Goal: Task Accomplishment & Management: Use online tool/utility

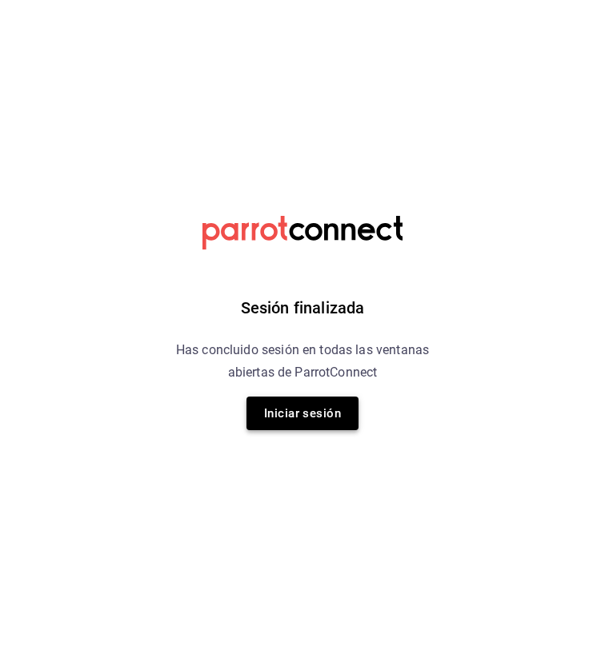
click at [295, 414] on button "Iniciar sesión" at bounding box center [302, 414] width 112 height 34
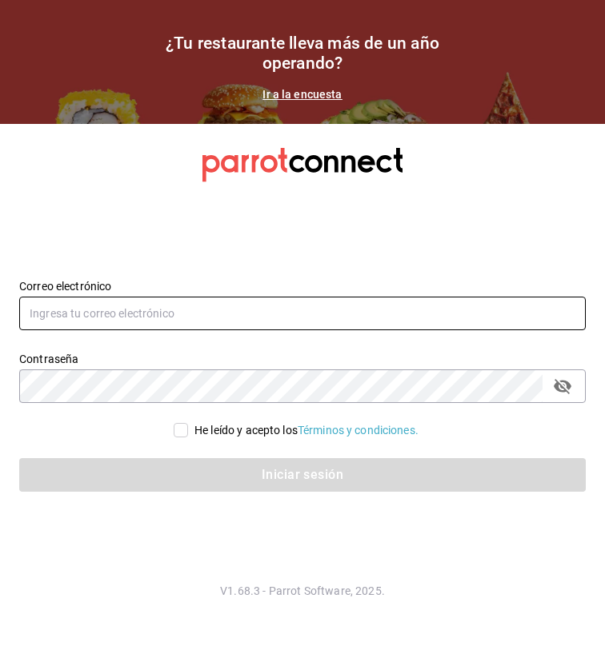
type input "[PERSON_NAME][EMAIL_ADDRESS][PERSON_NAME][DOMAIN_NAME]"
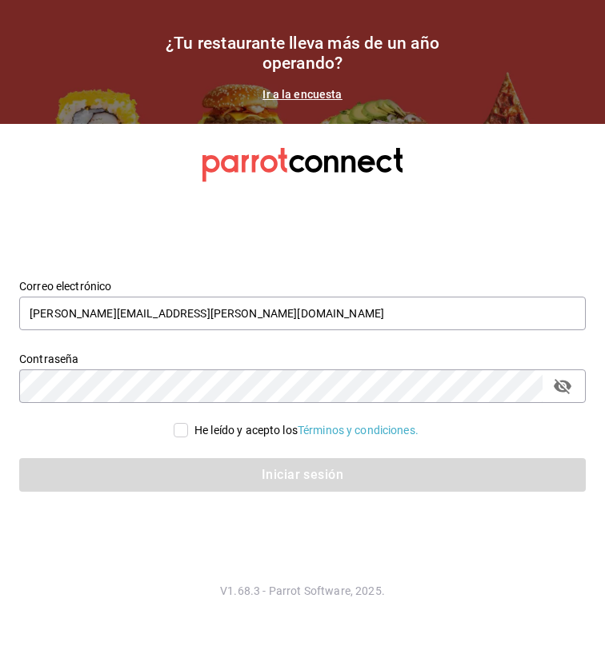
click at [180, 430] on input "He leído y acepto los Términos y condiciones." at bounding box center [181, 430] width 14 height 14
checkbox input "true"
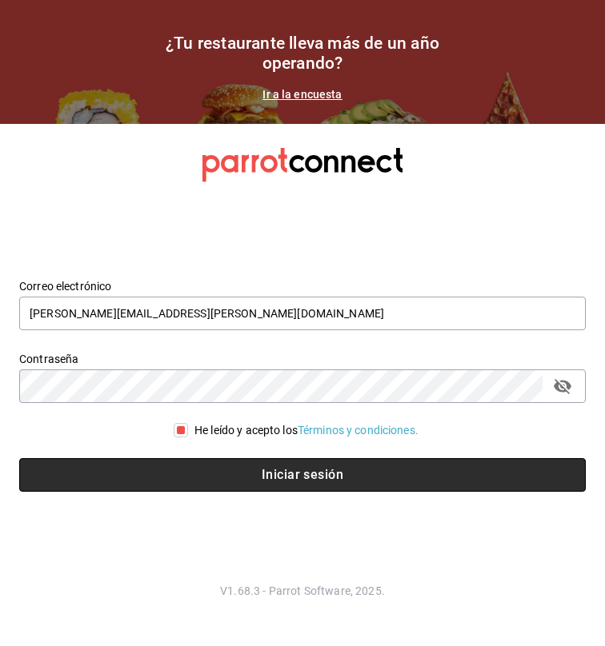
click at [274, 473] on button "Iniciar sesión" at bounding box center [302, 475] width 566 height 34
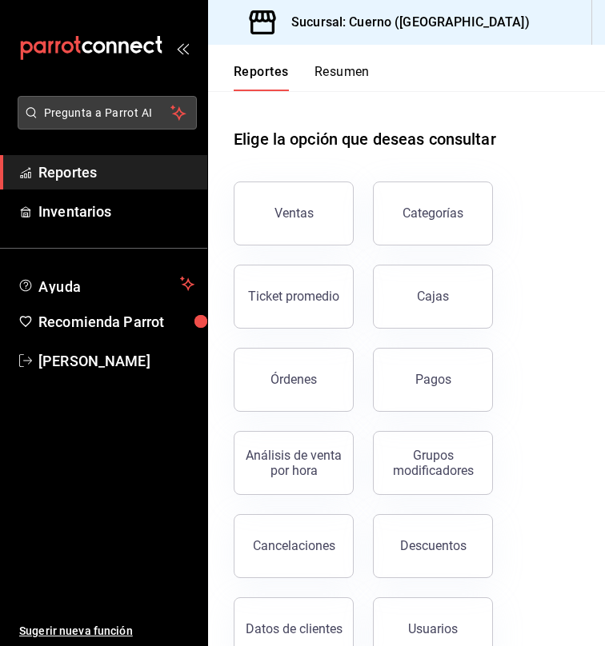
click at [131, 111] on span "Pregunta a Parrot AI" at bounding box center [107, 113] width 127 height 17
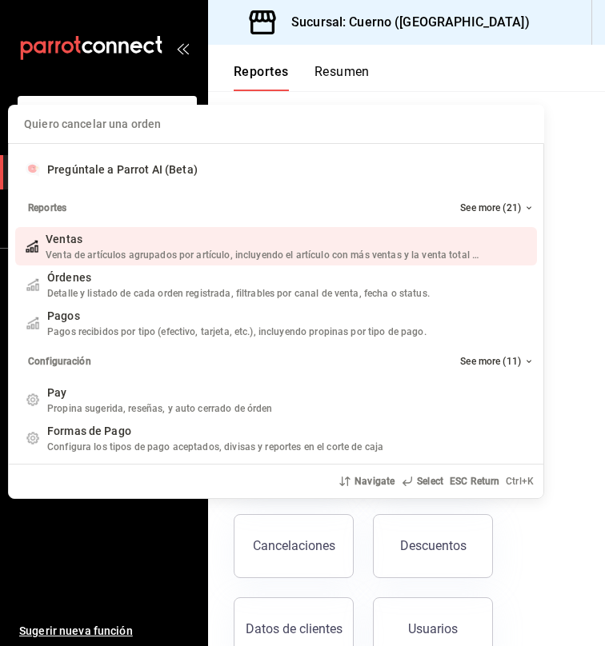
click at [135, 90] on div "Quiero cancelar una orden Pregúntale a Parrot AI (Beta) Reportes See more (21) …" at bounding box center [302, 323] width 605 height 646
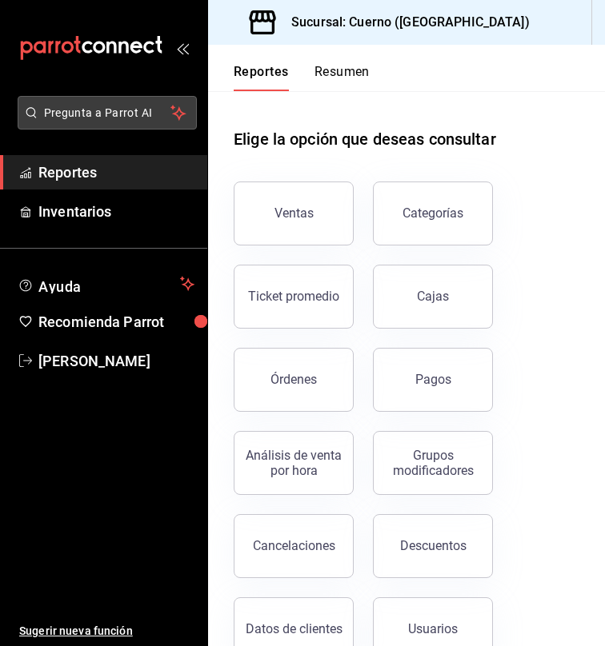
click at [137, 117] on span "Pregunta a Parrot AI" at bounding box center [107, 113] width 127 height 17
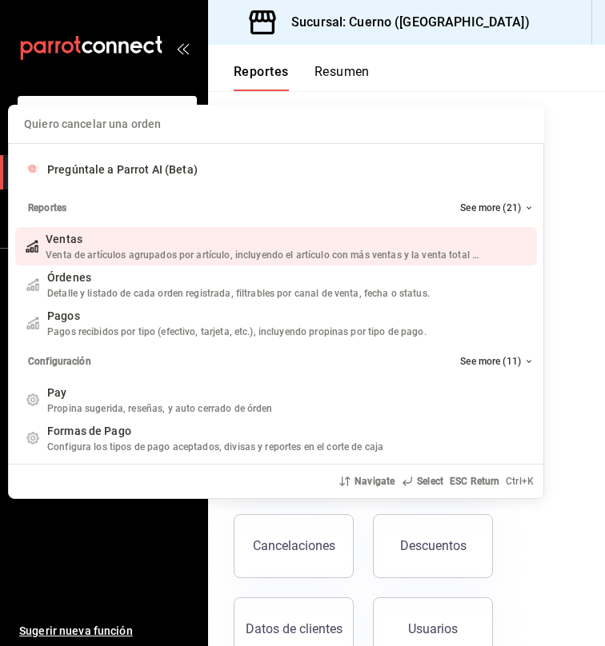
click at [145, 80] on div "Quiero cancelar una orden Pregúntale a Parrot AI (Beta) Reportes See more (21) …" at bounding box center [302, 323] width 605 height 646
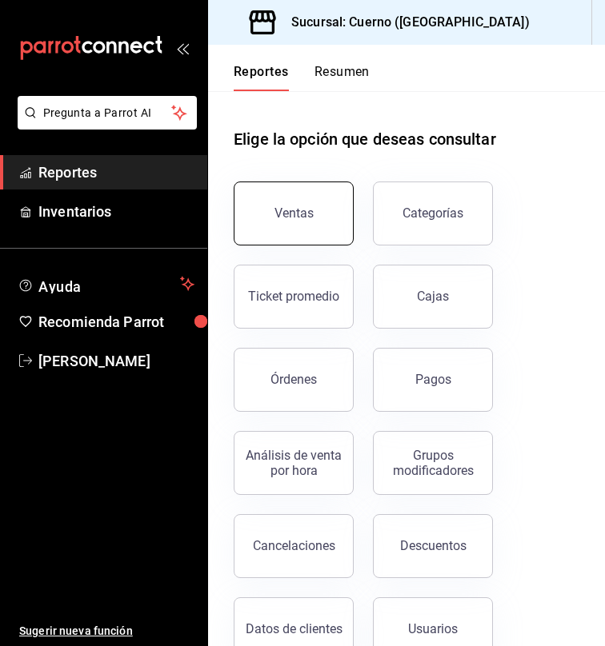
click at [300, 213] on div "Ventas" at bounding box center [293, 213] width 39 height 15
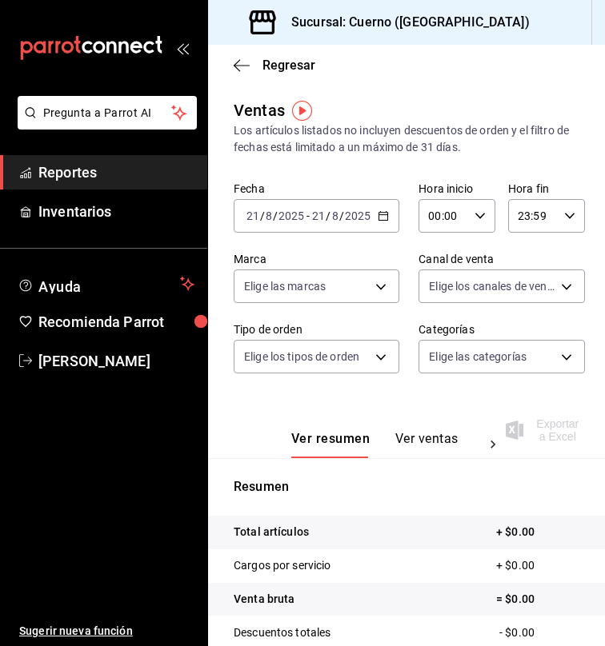
click at [378, 219] on \(Stroke\) "button" at bounding box center [383, 216] width 10 height 9
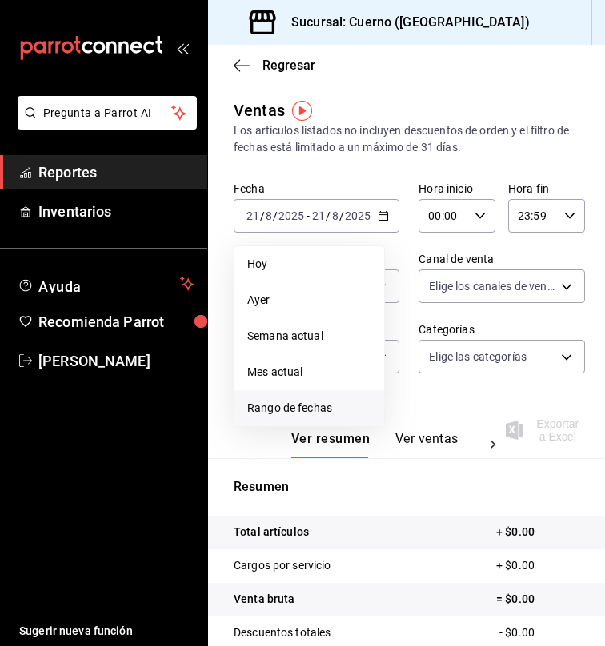
click at [283, 409] on span "Rango de fechas" at bounding box center [309, 408] width 124 height 17
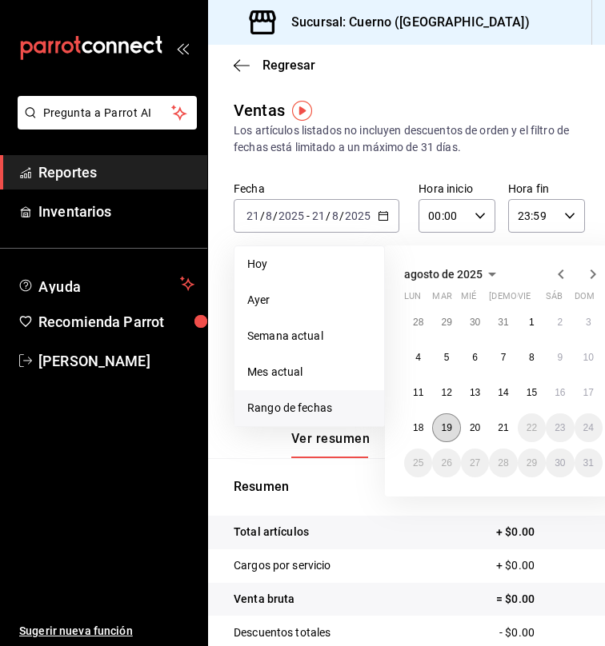
click at [448, 422] on abbr "19" at bounding box center [446, 427] width 10 height 11
click at [470, 428] on abbr "20" at bounding box center [475, 427] width 10 height 11
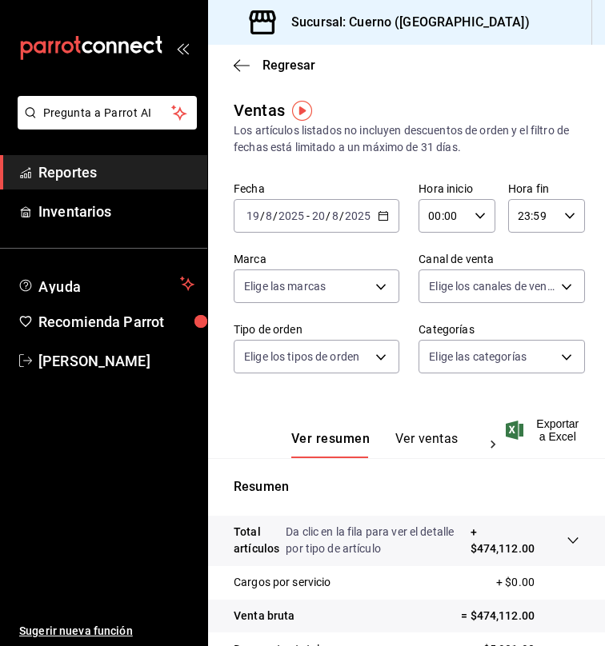
click at [474, 216] on icon "button" at bounding box center [479, 215] width 11 height 11
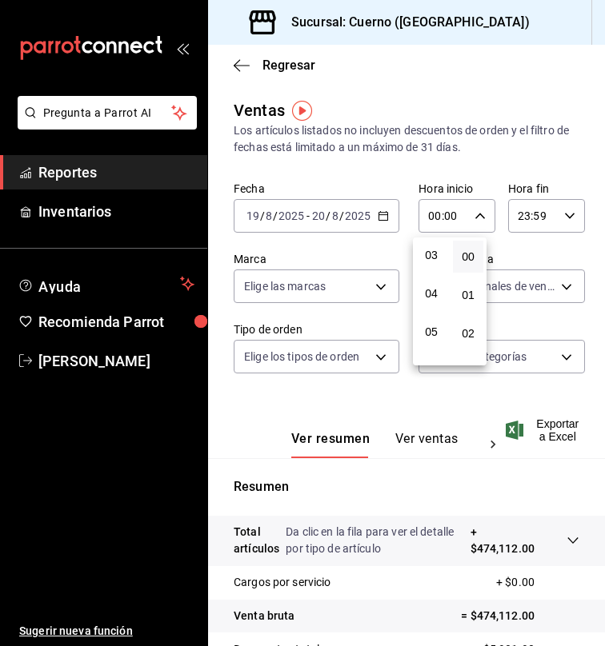
scroll to position [118, 0]
click at [434, 334] on span "05" at bounding box center [431, 331] width 11 height 13
type input "05:00"
click at [532, 207] on div at bounding box center [302, 323] width 605 height 646
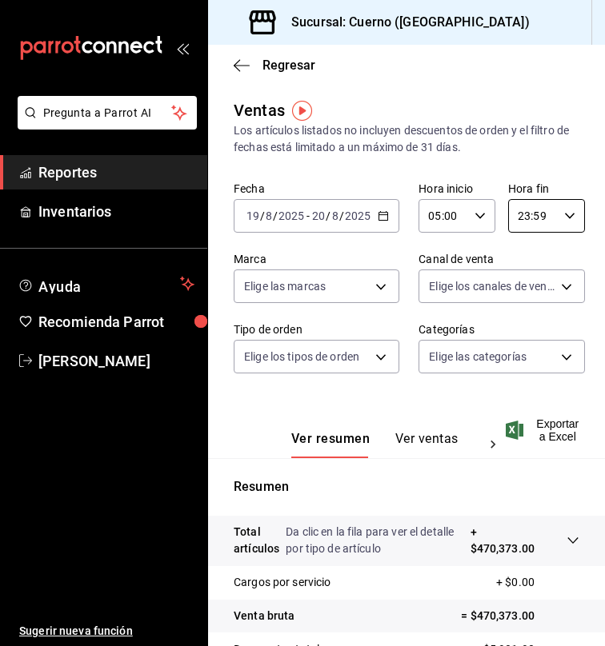
click at [532, 207] on input "23:59" at bounding box center [533, 216] width 50 height 32
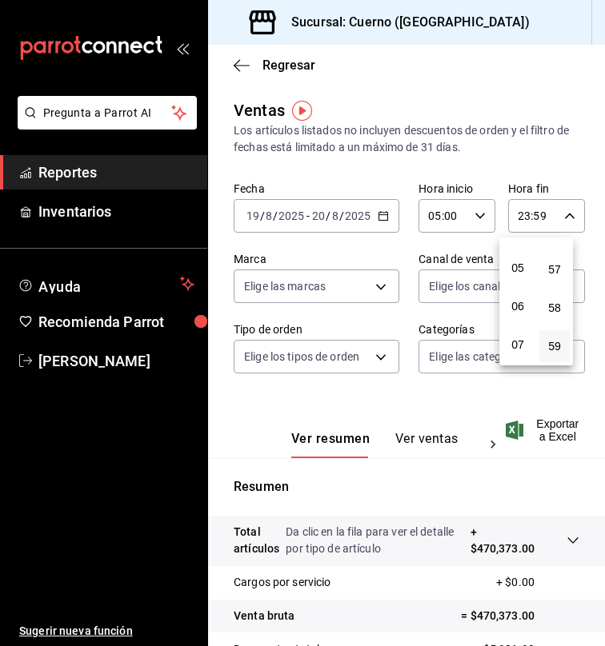
scroll to position [182, 0]
click at [522, 271] on span "05" at bounding box center [517, 267] width 11 height 13
click at [558, 251] on span "00" at bounding box center [554, 256] width 11 height 13
type input "05:00"
click at [557, 435] on div at bounding box center [302, 323] width 605 height 646
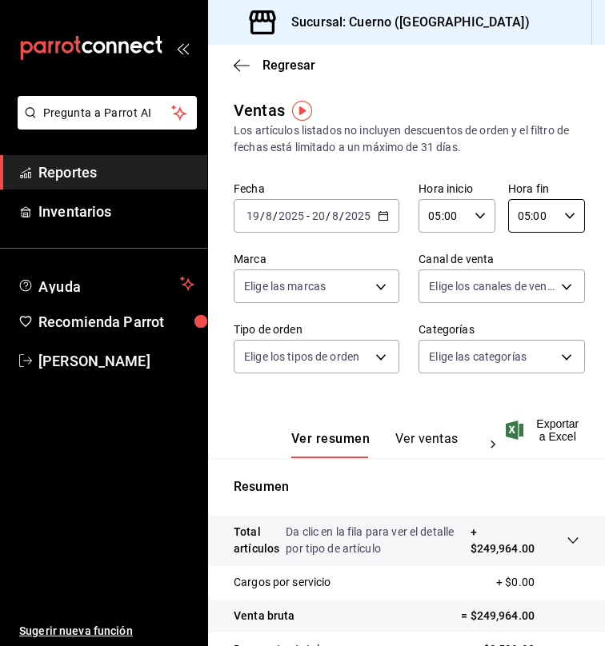
click at [557, 435] on span "Exportar a Excel" at bounding box center [544, 431] width 70 height 26
